Goal: Task Accomplishment & Management: Manage account settings

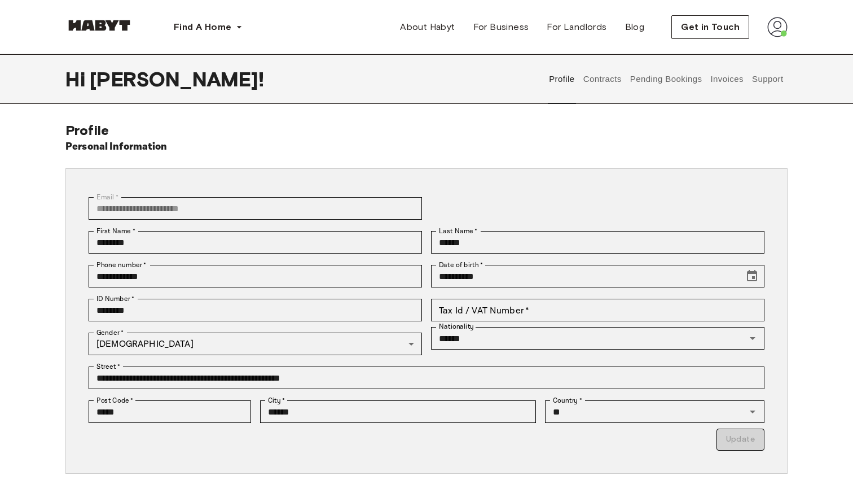
click at [769, 78] on button "Support" at bounding box center [767, 79] width 34 height 50
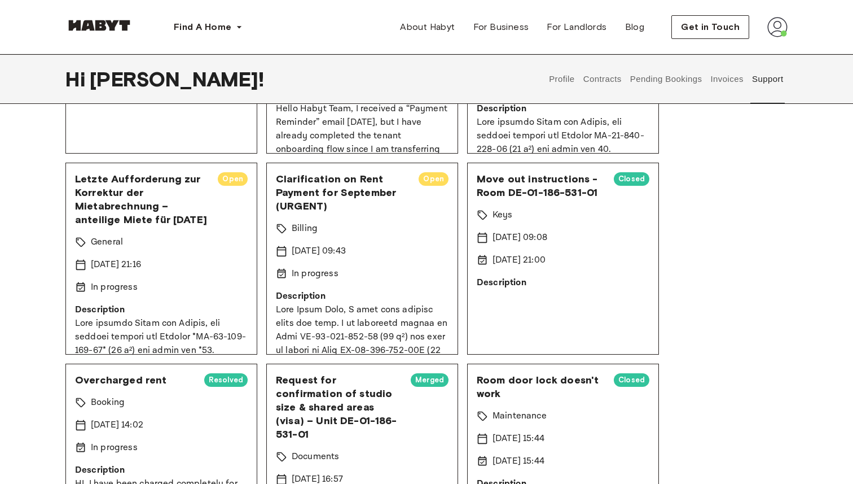
scroll to position [433, 0]
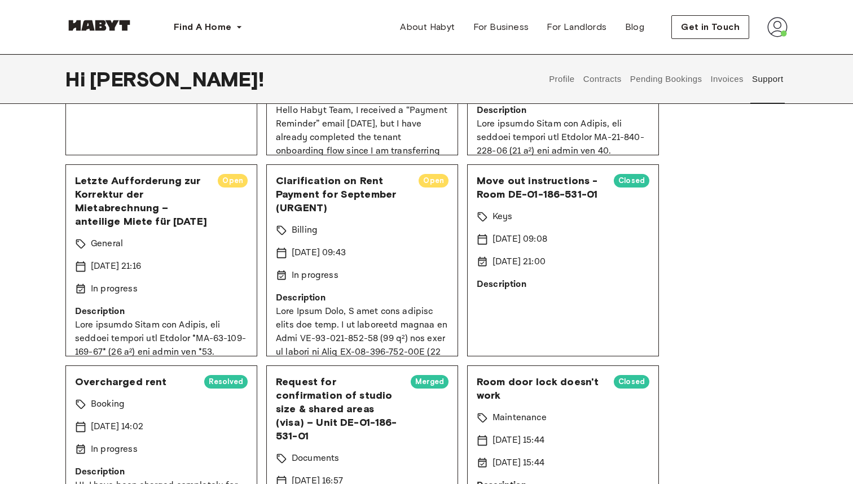
click at [724, 81] on button "Invoices" at bounding box center [727, 79] width 36 height 50
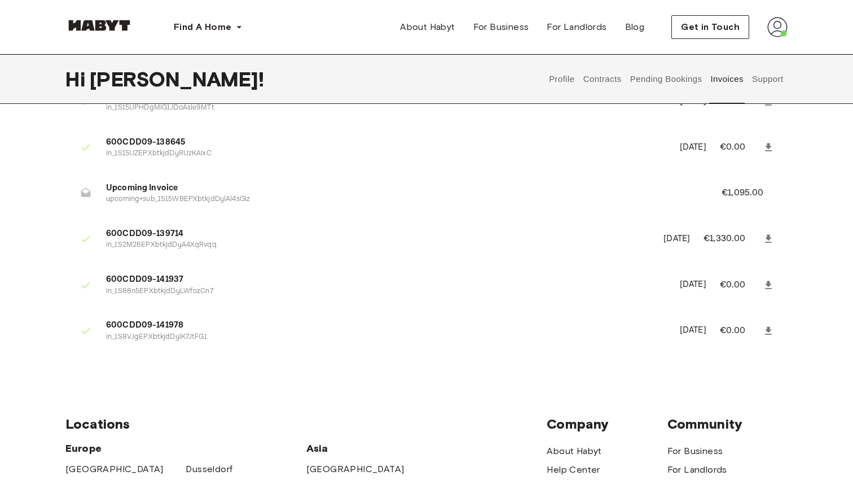
scroll to position [1060, 0]
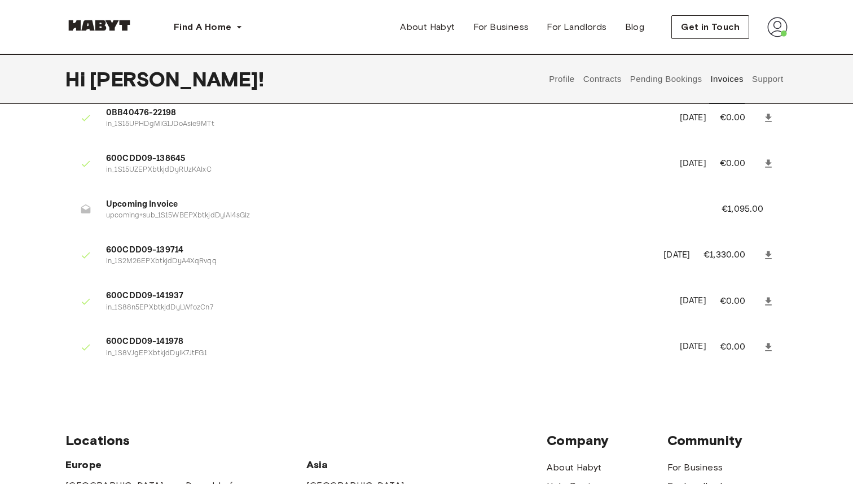
click at [616, 77] on button "Contracts" at bounding box center [602, 79] width 41 height 50
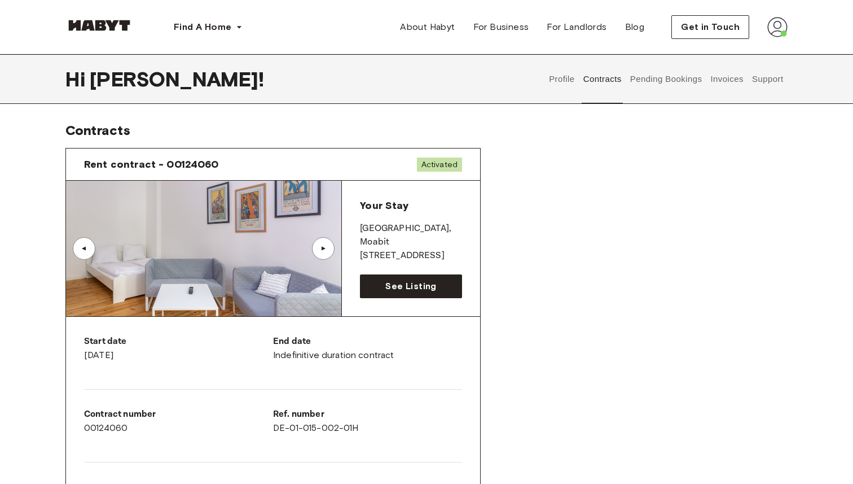
click at [331, 245] on div "▲" at bounding box center [323, 248] width 23 height 23
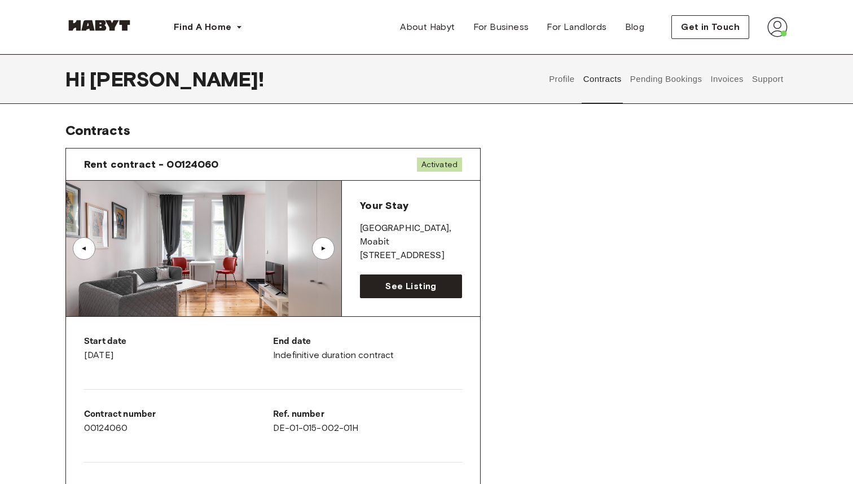
click at [331, 245] on div "▲" at bounding box center [323, 248] width 23 height 23
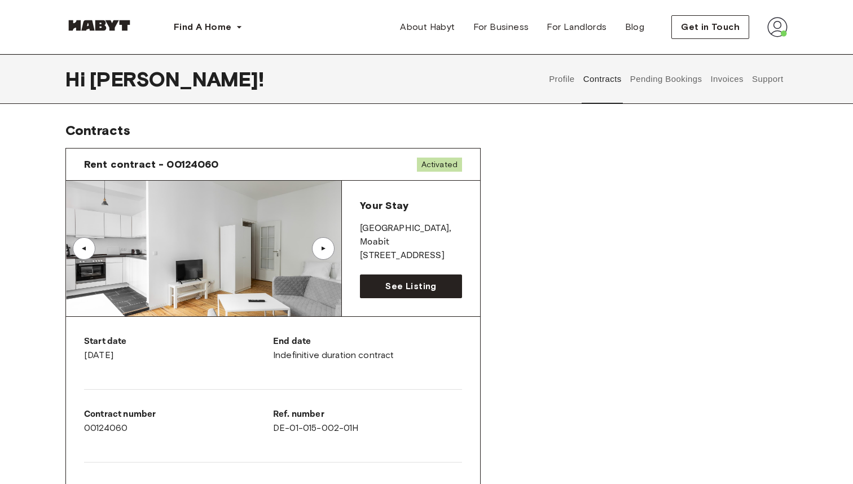
click at [331, 246] on div "▲" at bounding box center [323, 248] width 23 height 23
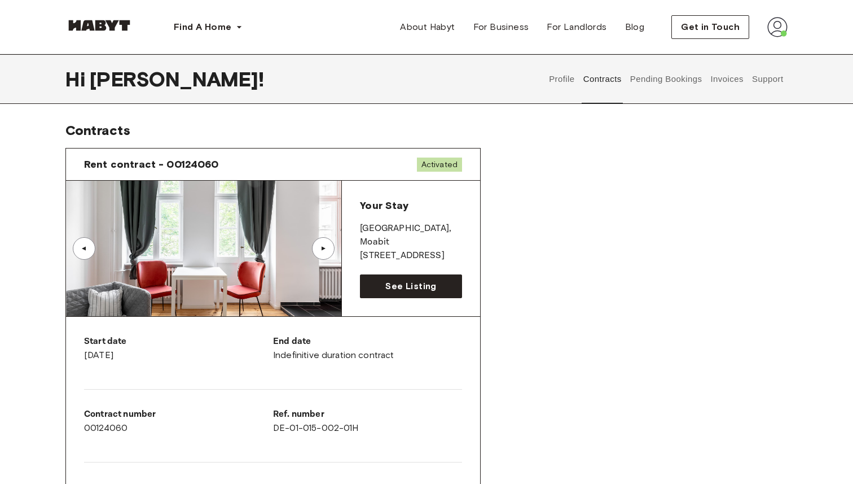
click at [331, 246] on div "▲" at bounding box center [323, 248] width 23 height 23
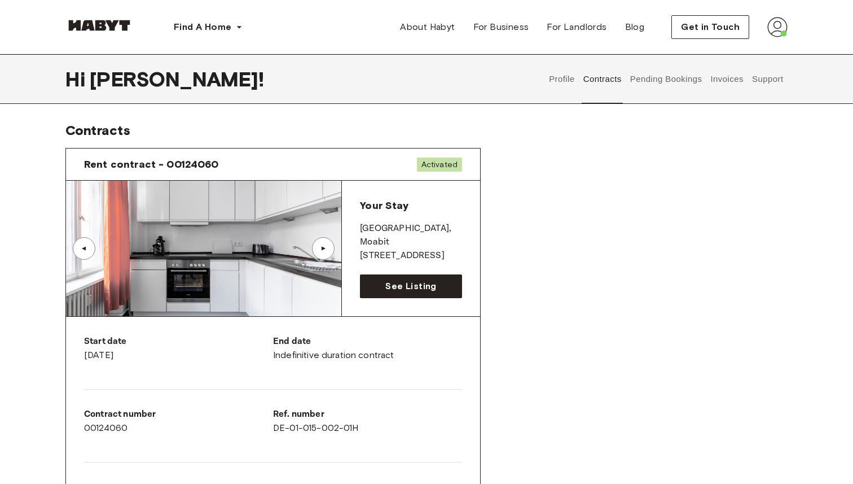
click at [331, 246] on div "▲" at bounding box center [323, 248] width 23 height 23
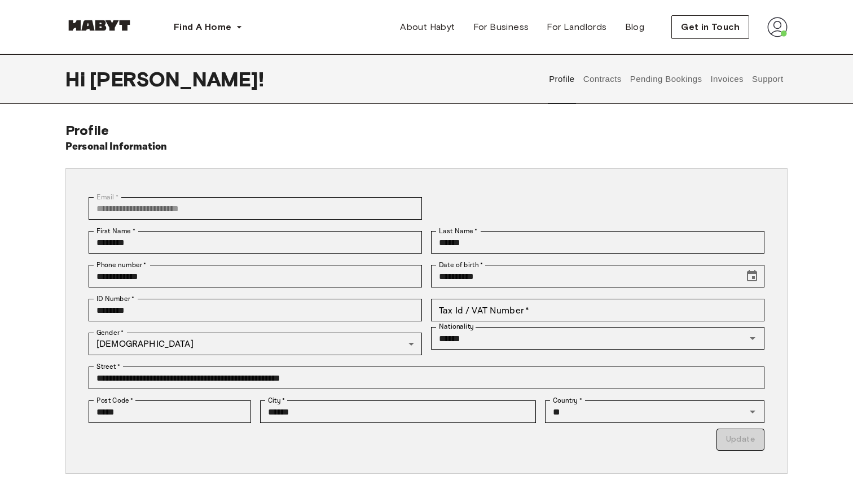
click at [725, 77] on button "Invoices" at bounding box center [727, 79] width 36 height 50
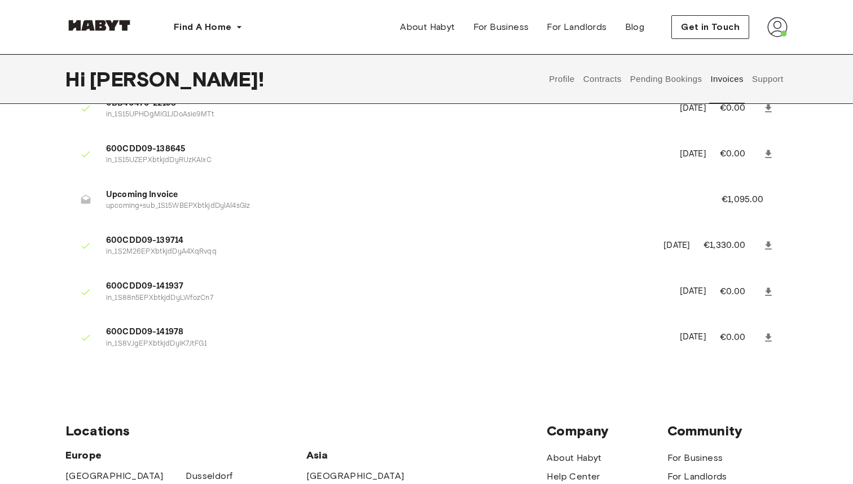
scroll to position [1098, 0]
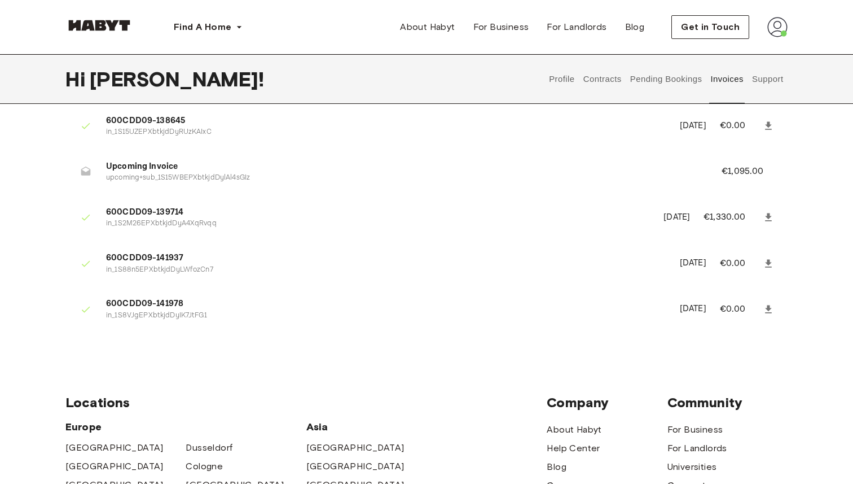
click at [772, 311] on icon at bounding box center [768, 309] width 11 height 11
click at [768, 257] on link at bounding box center [768, 263] width 20 height 20
